Goal: Understand process/instructions

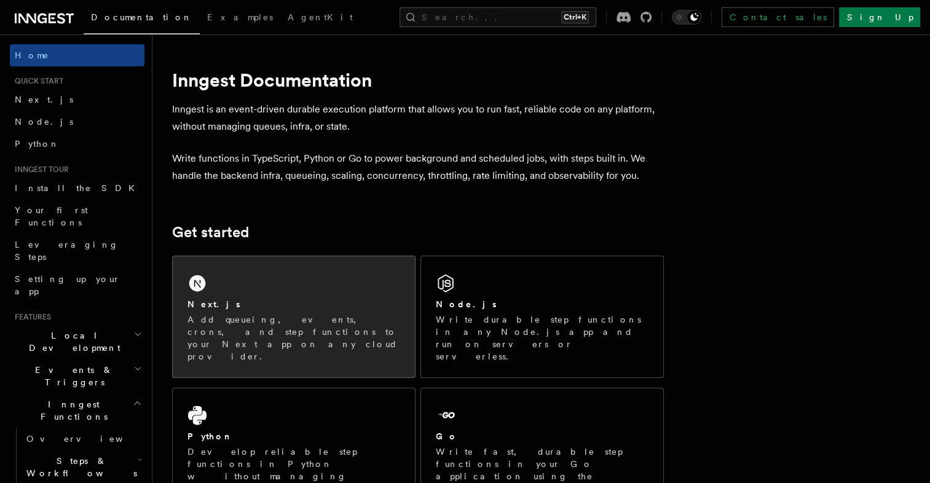
click at [323, 307] on div "Next.js" at bounding box center [293, 304] width 213 height 13
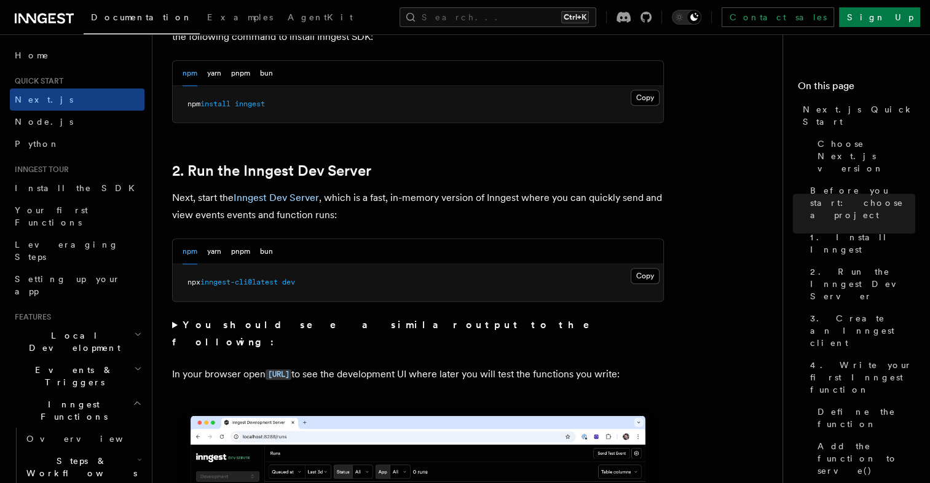
scroll to position [737, 0]
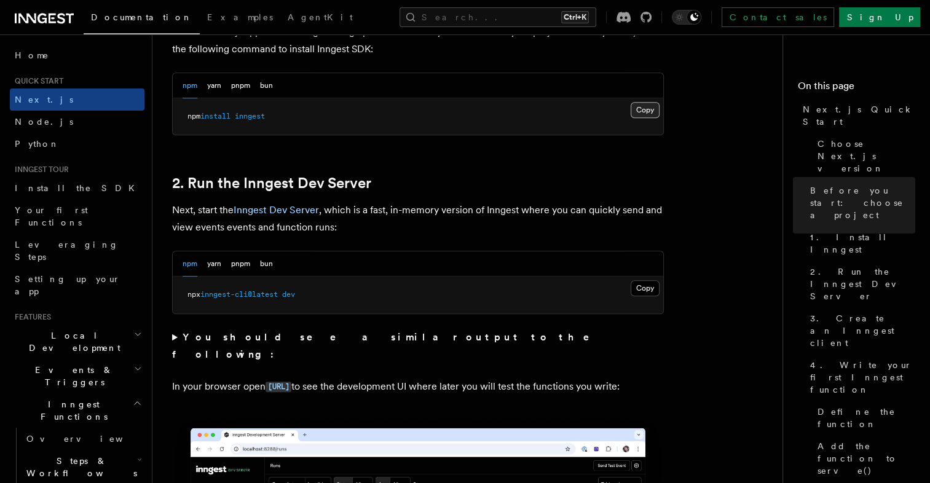
click at [648, 107] on button "Copy Copied" at bounding box center [644, 110] width 29 height 16
click at [637, 286] on button "Copy Copied" at bounding box center [644, 288] width 29 height 16
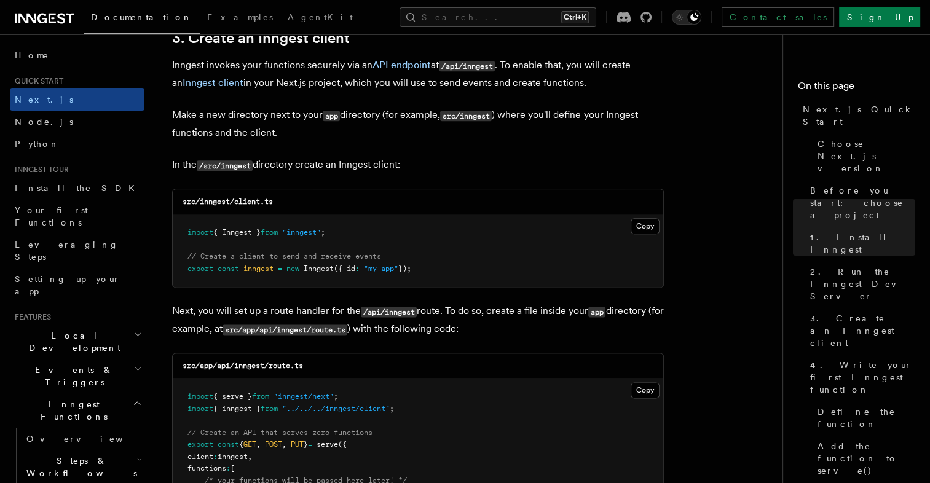
scroll to position [1475, 0]
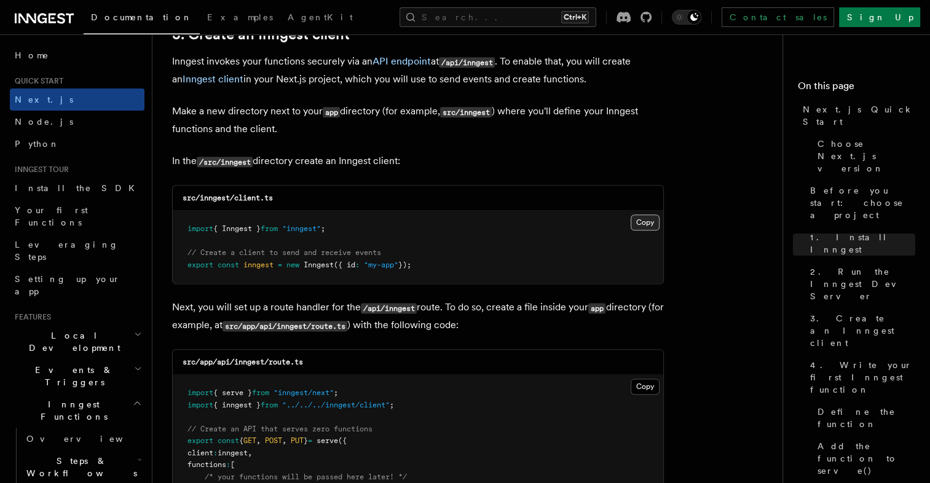
click at [649, 221] on button "Copy Copied" at bounding box center [644, 222] width 29 height 16
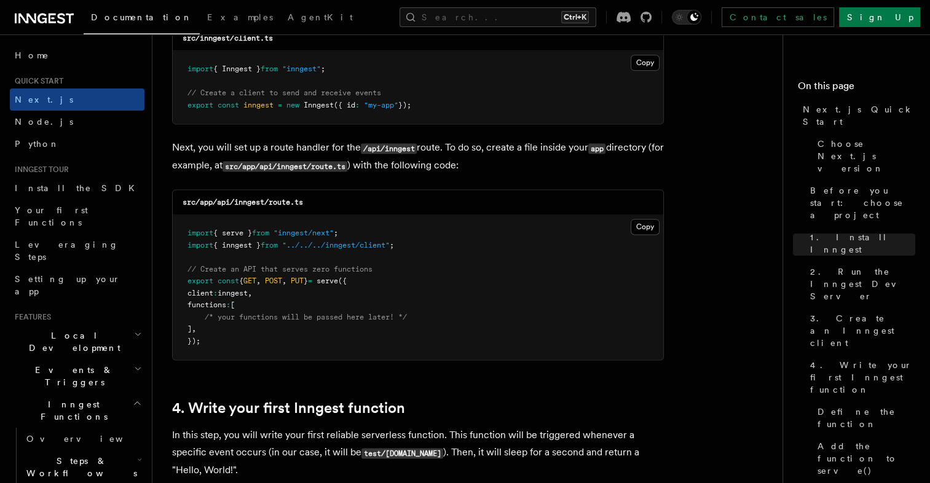
scroll to position [1659, 0]
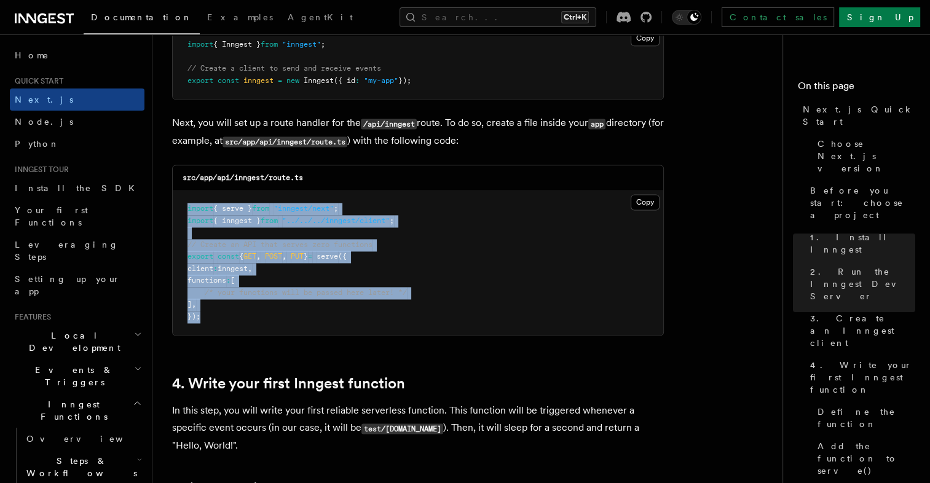
drag, startPoint x: 205, startPoint y: 323, endPoint x: 172, endPoint y: 213, distance: 114.9
click at [173, 213] on pre "import { serve } from "inngest/next" ; import { inngest } from "../../../innges…" at bounding box center [418, 262] width 490 height 144
copy code "import { serve } from "inngest/next" ; import { inngest } from "../../../innges…"
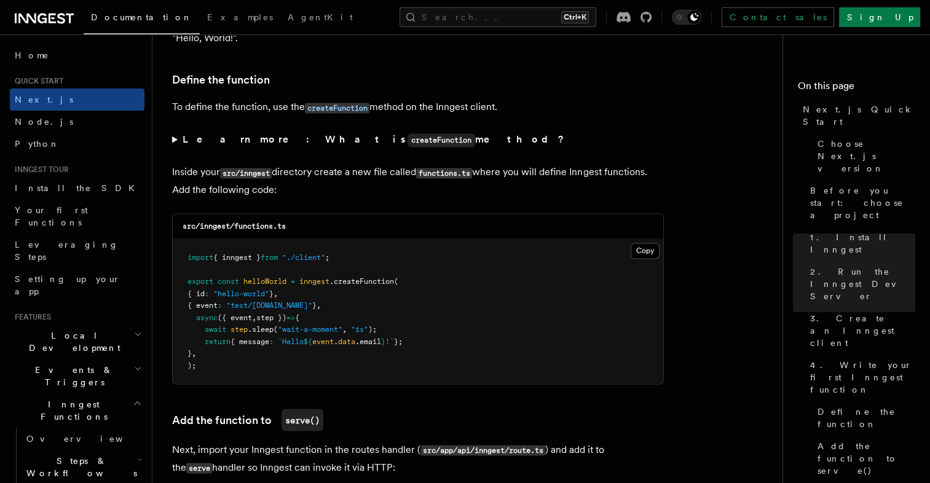
scroll to position [2089, 0]
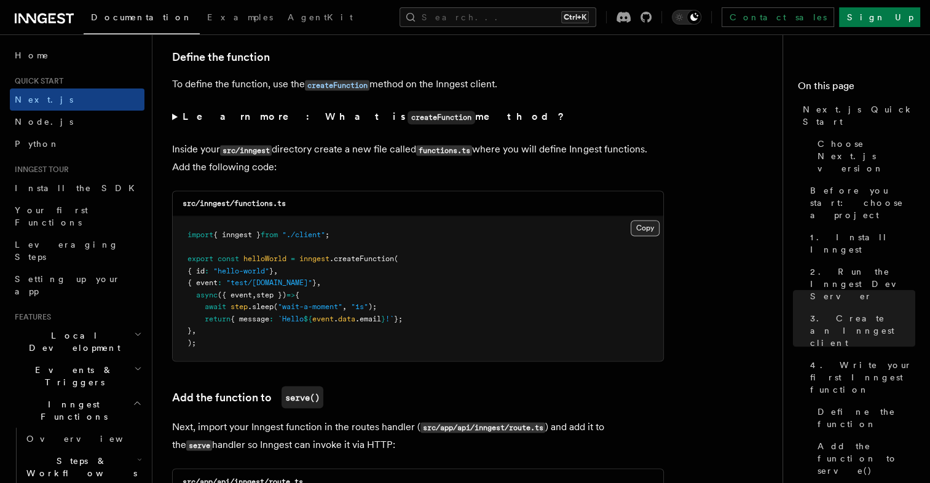
click at [648, 230] on button "Copy Copied" at bounding box center [644, 228] width 29 height 16
